Goal: Information Seeking & Learning: Learn about a topic

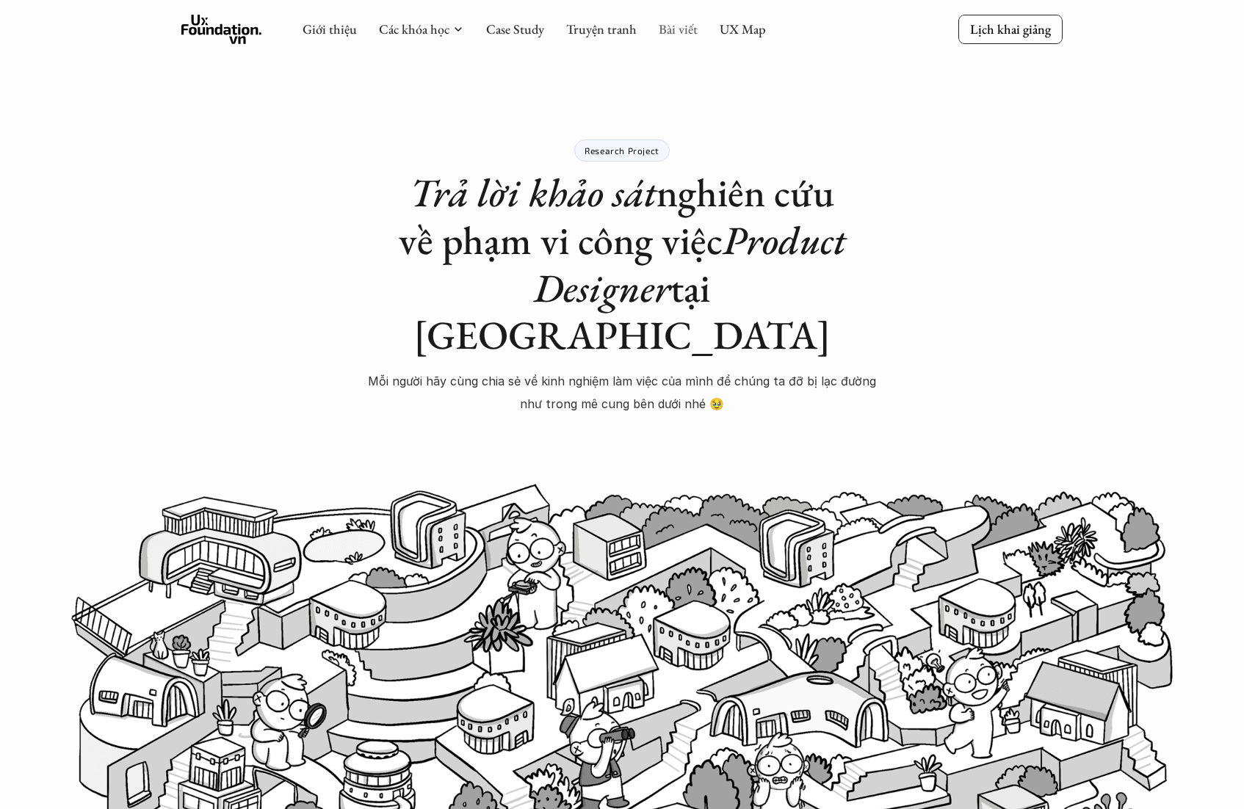
click at [660, 28] on link "Bài viết" at bounding box center [678, 29] width 39 height 17
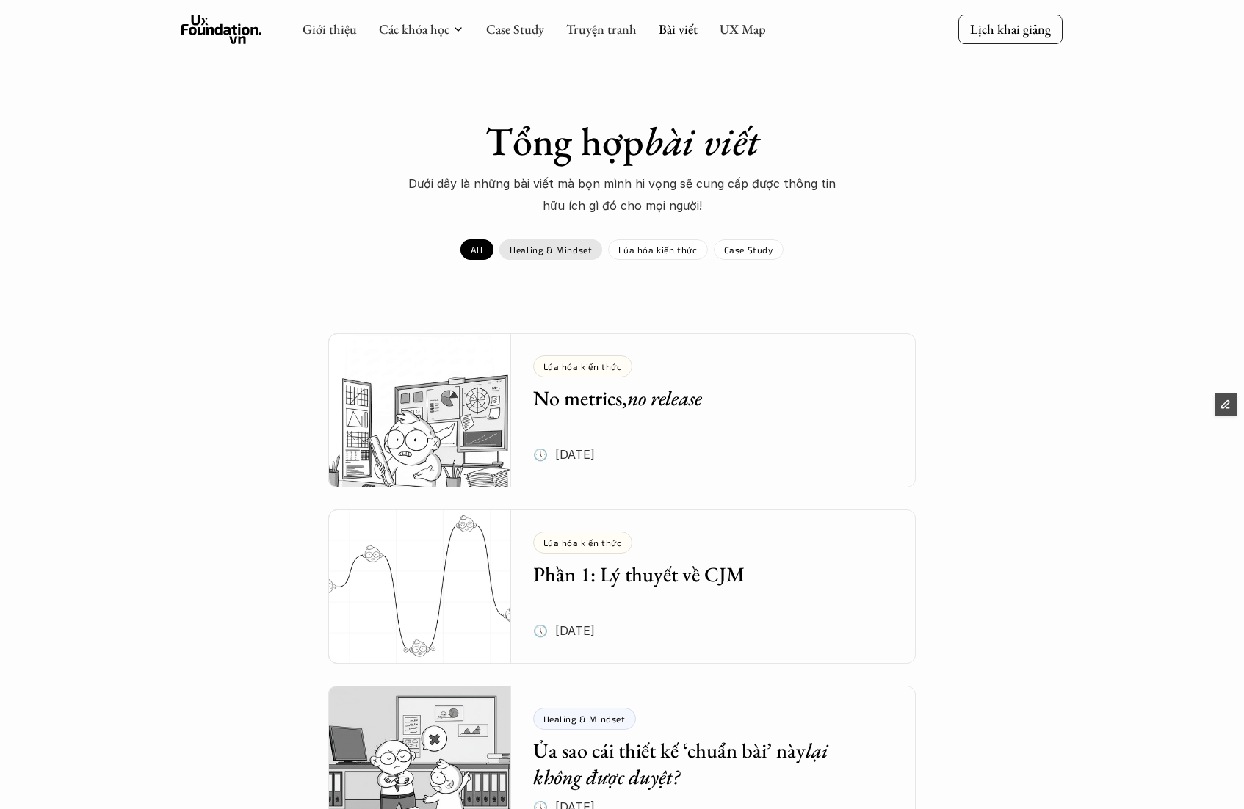
click at [577, 256] on div "Healing & Mindset" at bounding box center [550, 249] width 103 height 21
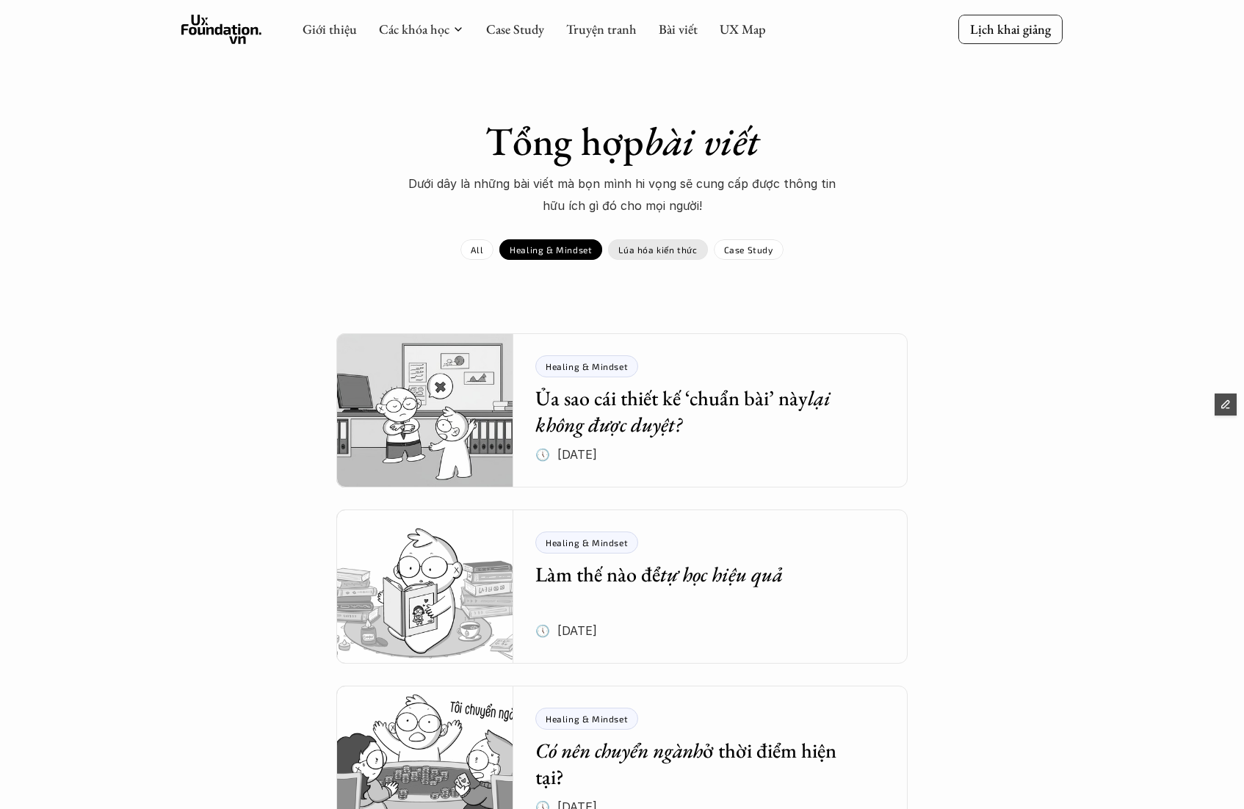
click at [648, 253] on p "Lúa hóa kiến thức" at bounding box center [657, 250] width 79 height 10
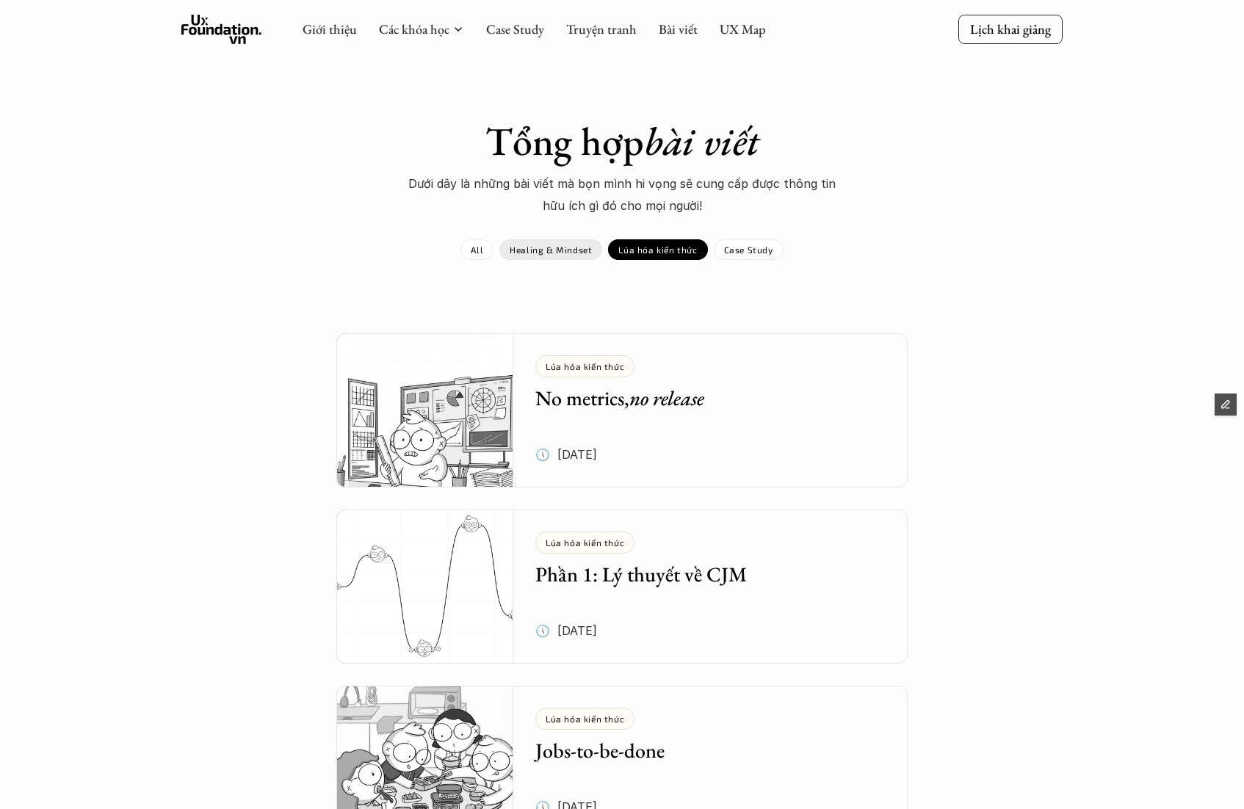
click at [577, 256] on div "Healing & Mindset" at bounding box center [550, 249] width 103 height 21
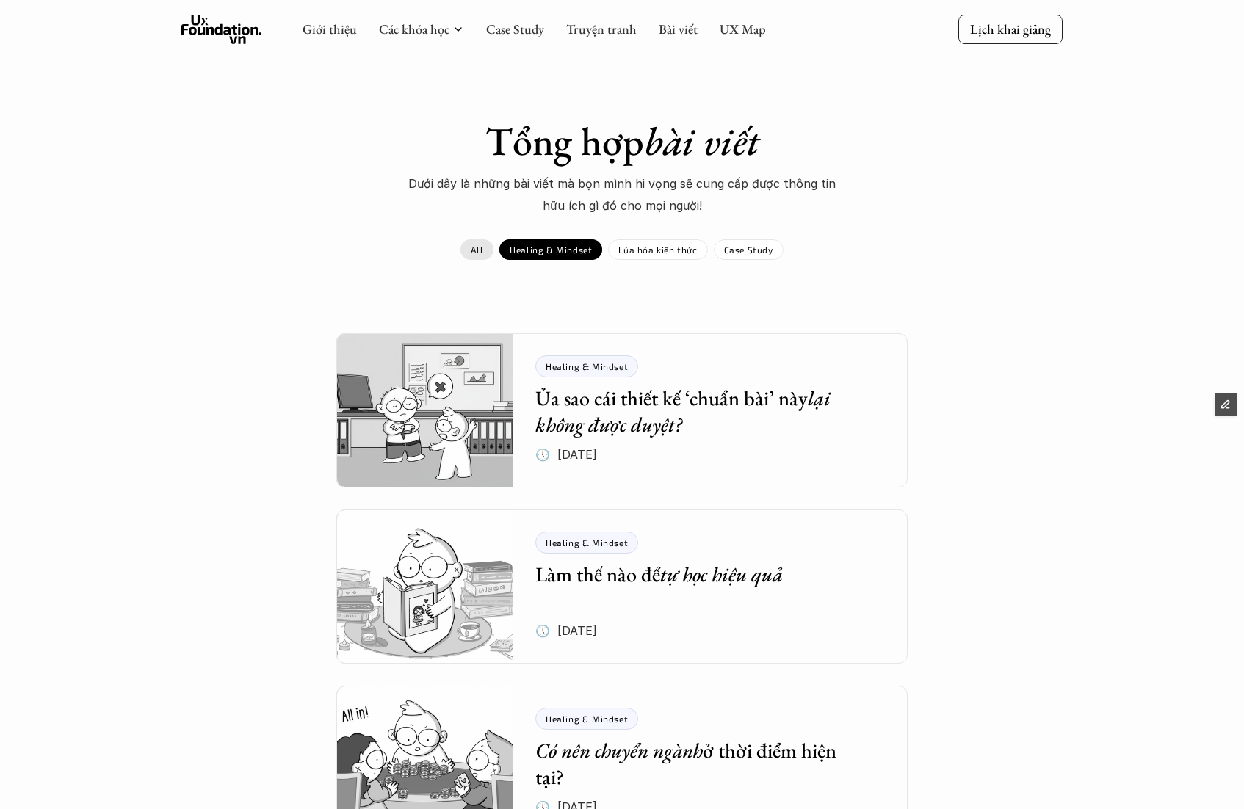
click at [485, 250] on link "All" at bounding box center [477, 249] width 33 height 21
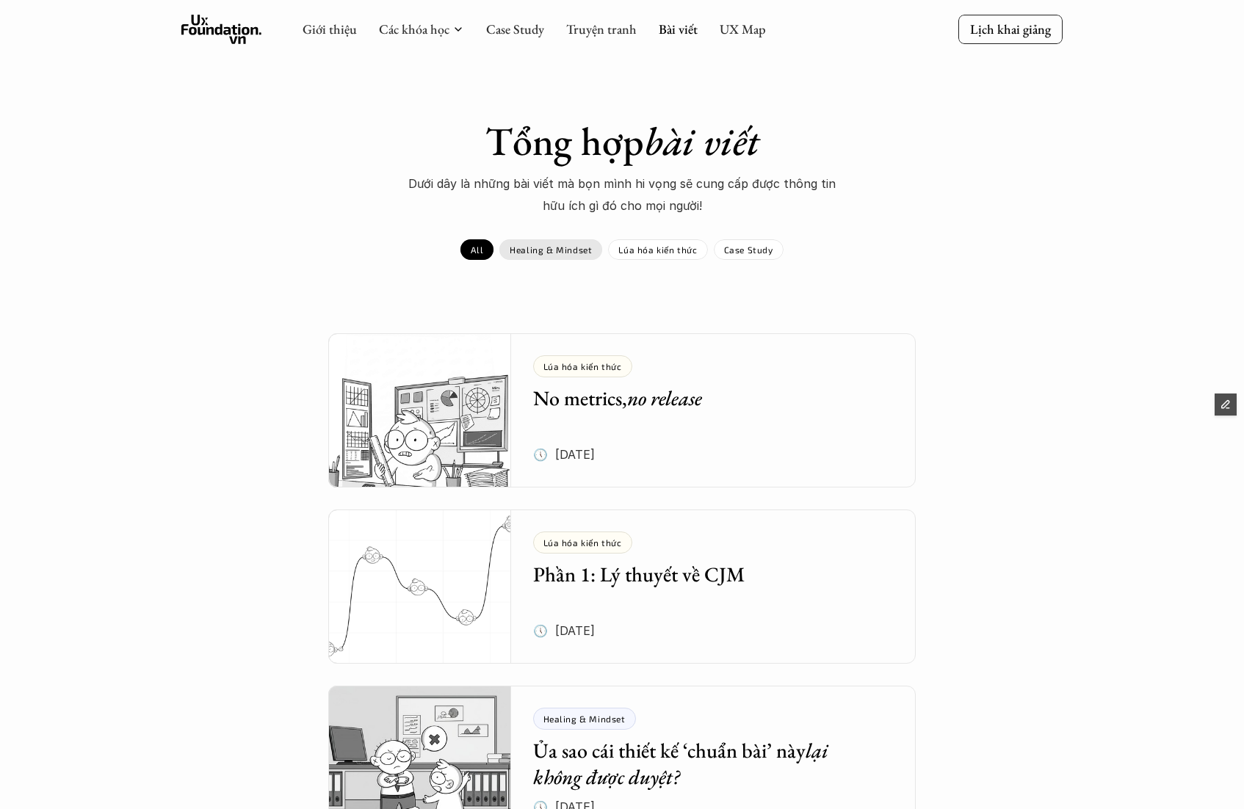
click at [542, 248] on p "Healing & Mindset" at bounding box center [551, 250] width 82 height 10
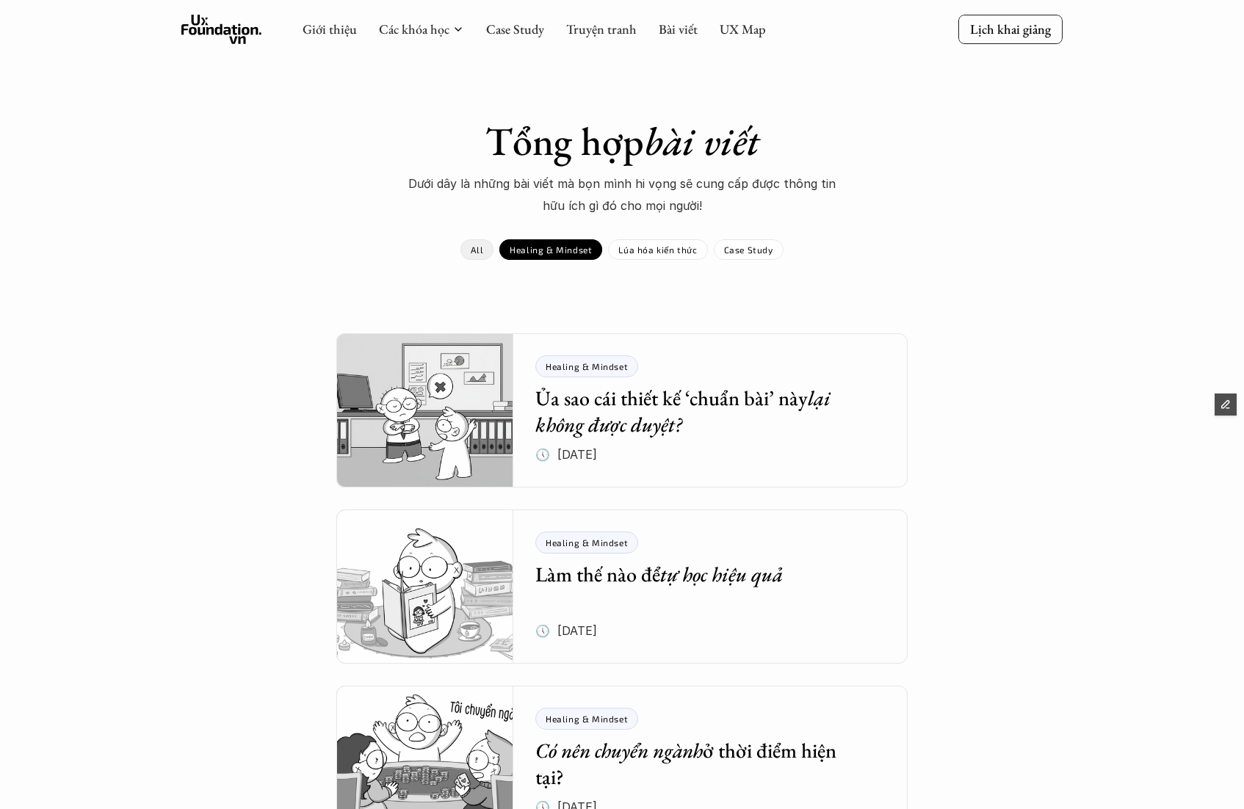
click at [493, 250] on link "All" at bounding box center [477, 249] width 33 height 21
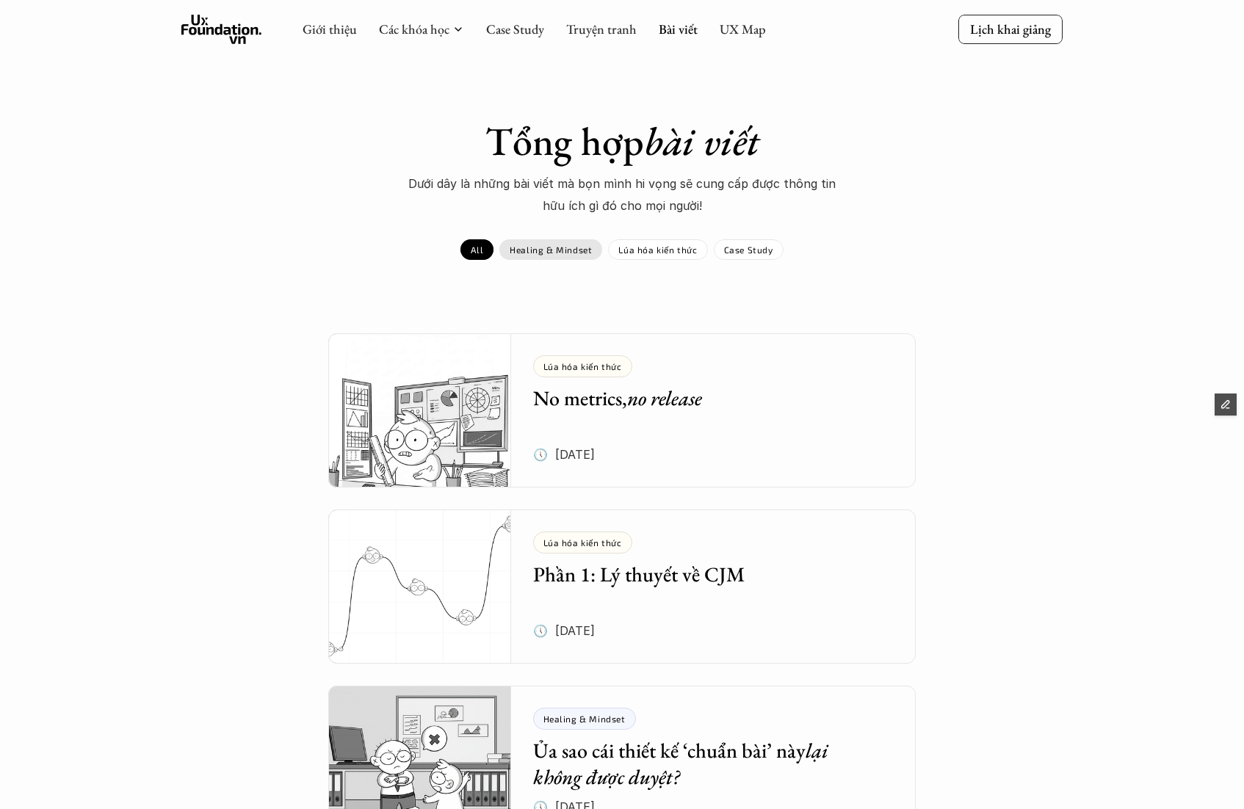
click at [552, 248] on p "Healing & Mindset" at bounding box center [551, 250] width 82 height 10
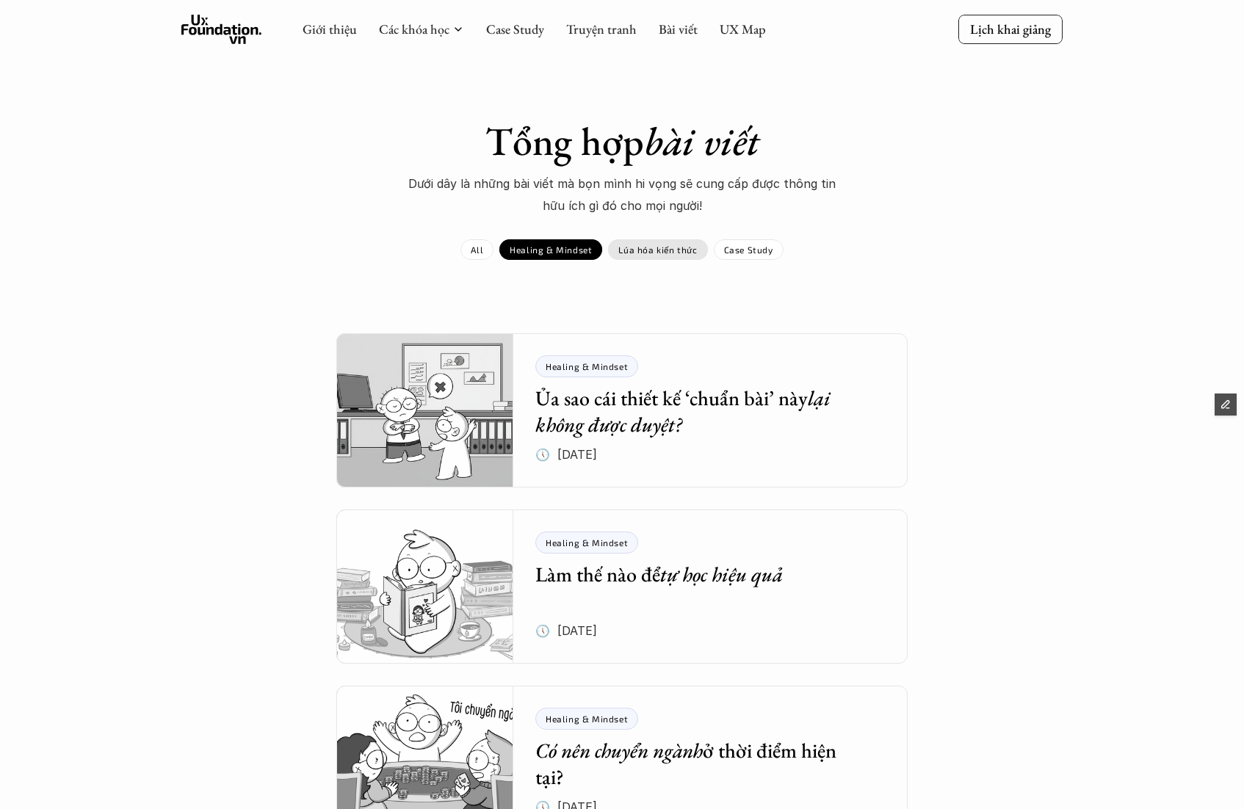
click at [650, 248] on p "Lúa hóa kiến thức" at bounding box center [657, 250] width 79 height 10
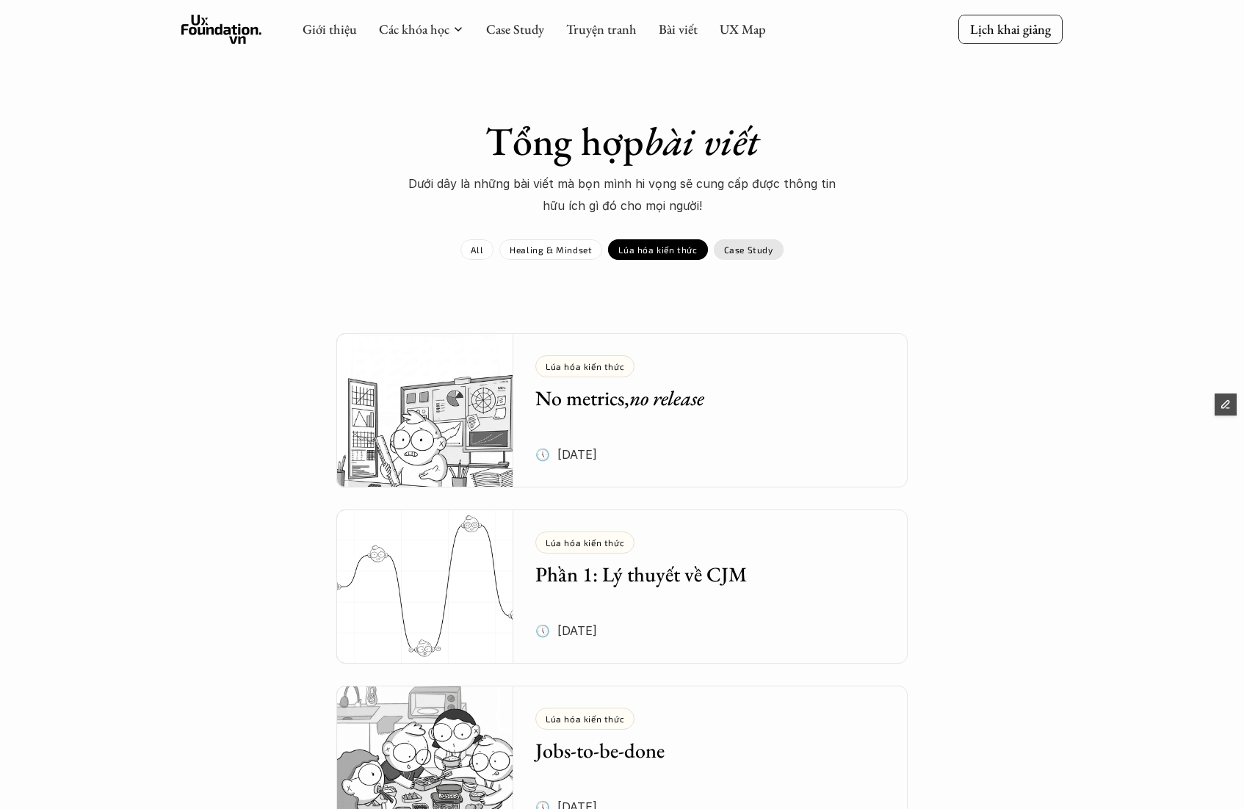
click at [750, 250] on p "Case Study" at bounding box center [748, 250] width 49 height 10
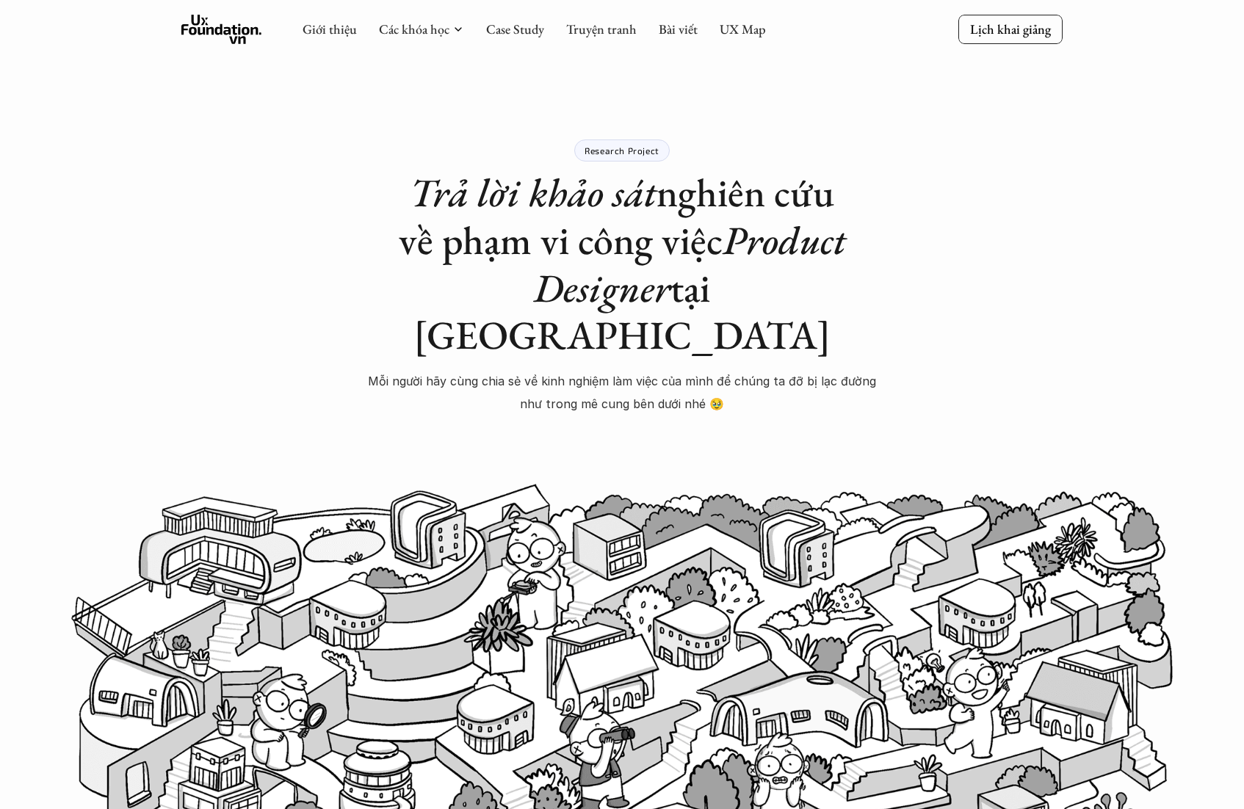
click at [655, 29] on div "Giới thiệu Các khóa học Case Study Truyện tranh Bài viết UX Map" at bounding box center [534, 29] width 463 height 29
click at [660, 30] on link "Bài viết" at bounding box center [678, 29] width 39 height 17
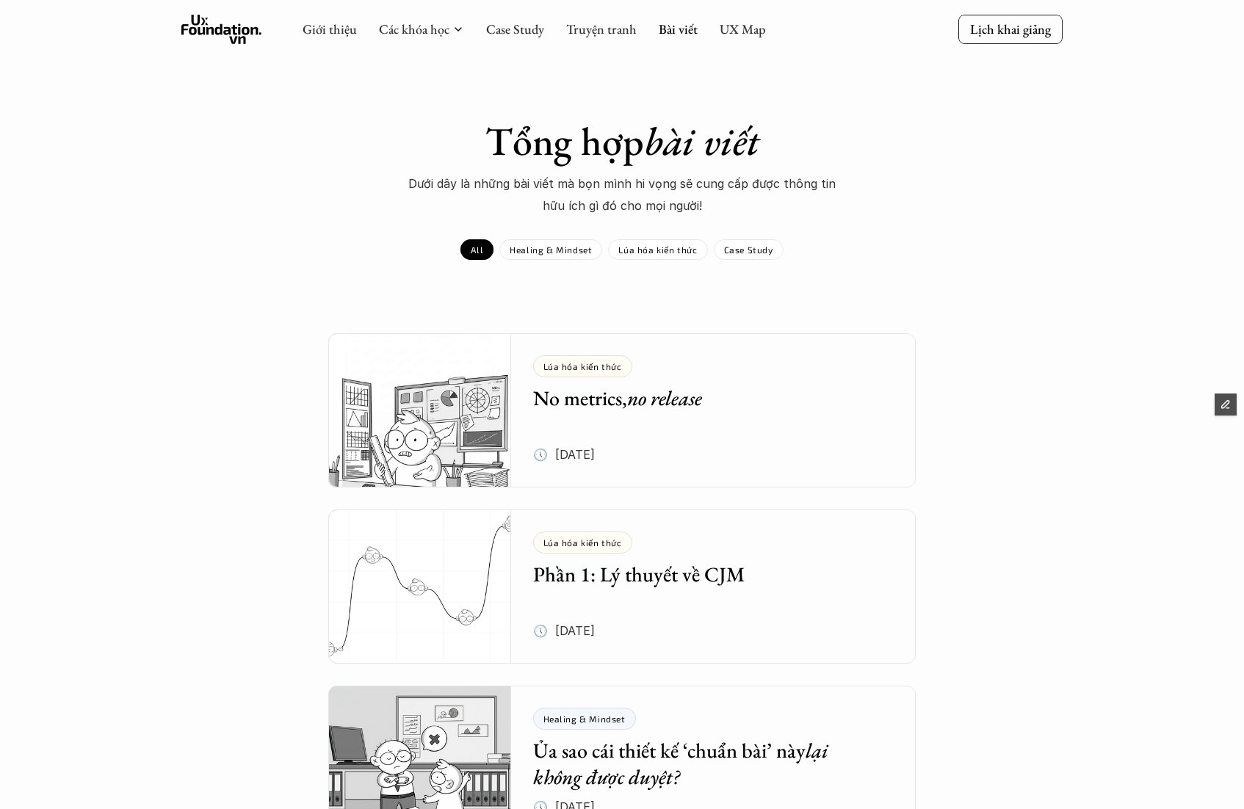
click at [610, 405] on h5 "No metrics, no release" at bounding box center [702, 398] width 339 height 26
click at [533, 247] on p "Healing & Mindset" at bounding box center [551, 250] width 82 height 10
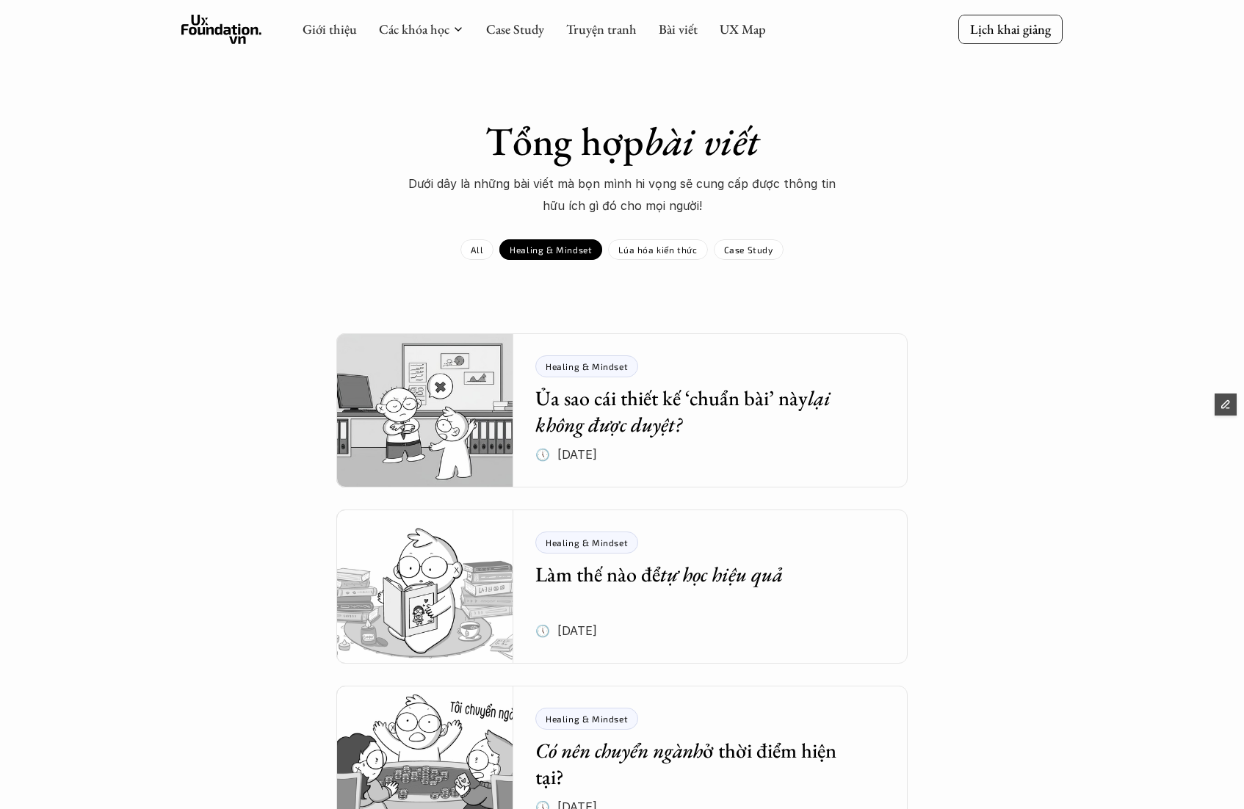
click at [665, 405] on h5 "Ủa sao cái thiết kế ‘chuẩn bài’ này lại không được duyệt?" at bounding box center [699, 412] width 328 height 54
